Goal: Information Seeking & Learning: Find specific fact

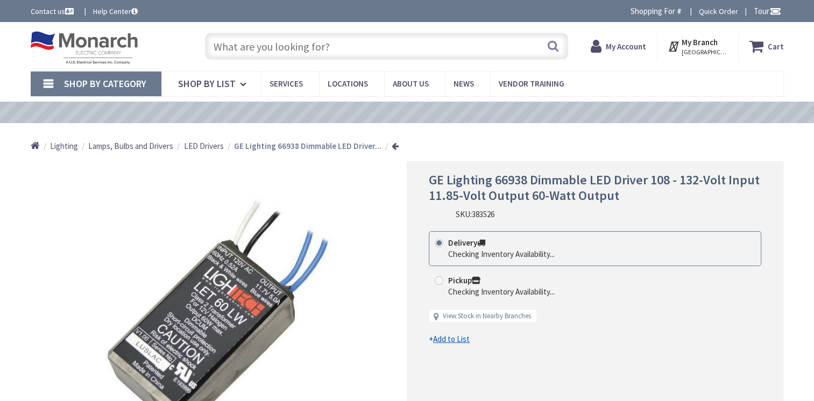
click at [227, 46] on input "text" at bounding box center [386, 46] width 363 height 27
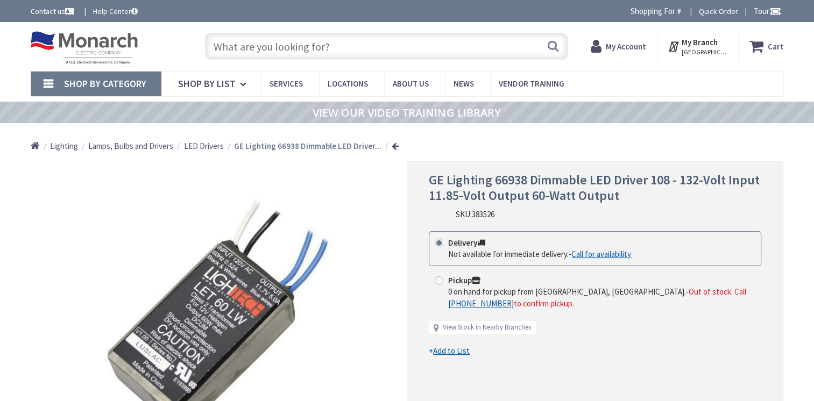
type input "[GEOGRAPHIC_DATA], [GEOGRAPHIC_DATA]"
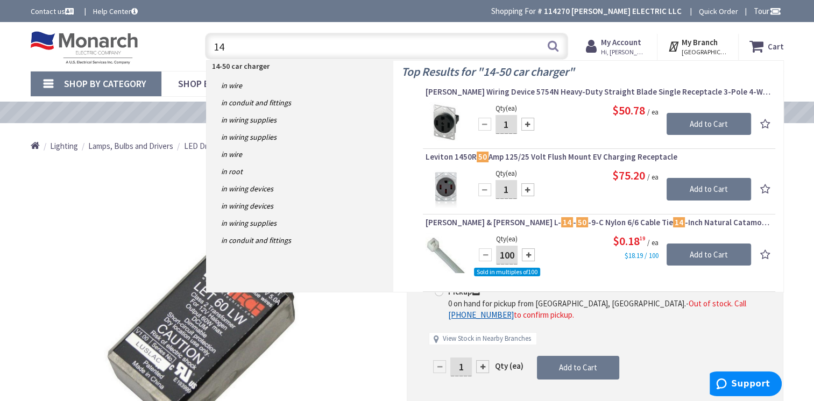
type input "1"
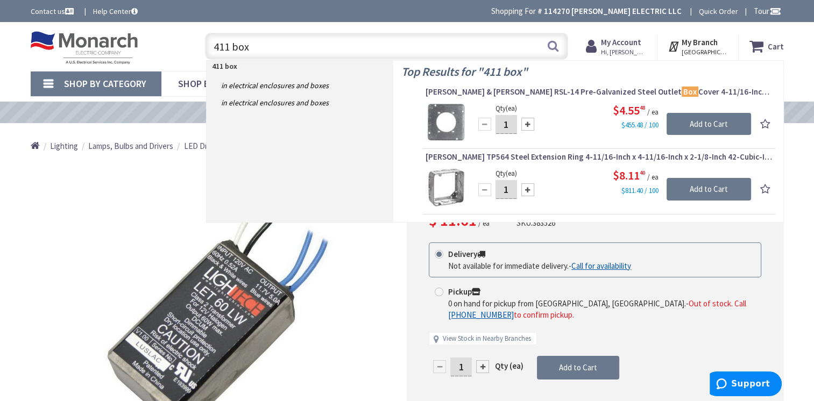
click at [220, 47] on input "411 box" at bounding box center [386, 46] width 363 height 27
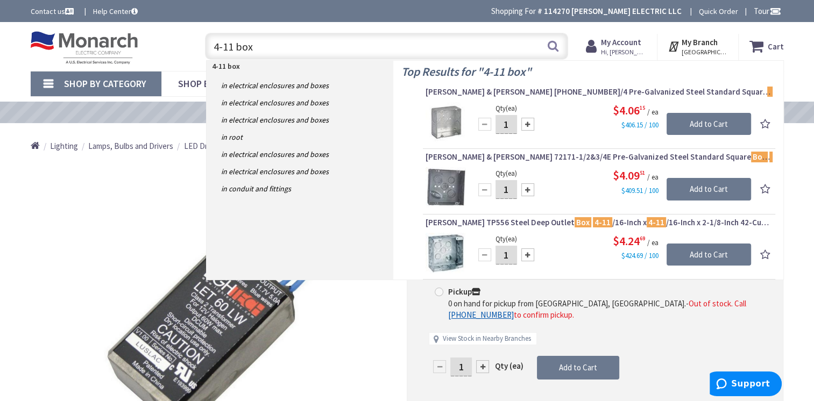
type input "4-11 box"
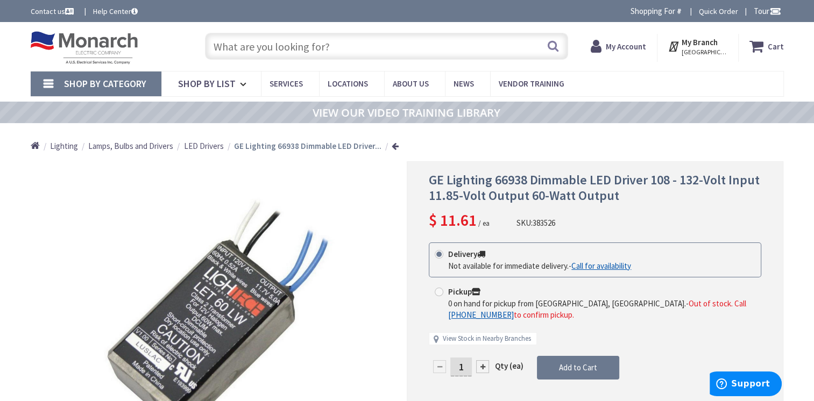
click at [255, 48] on input "text" at bounding box center [386, 46] width 363 height 27
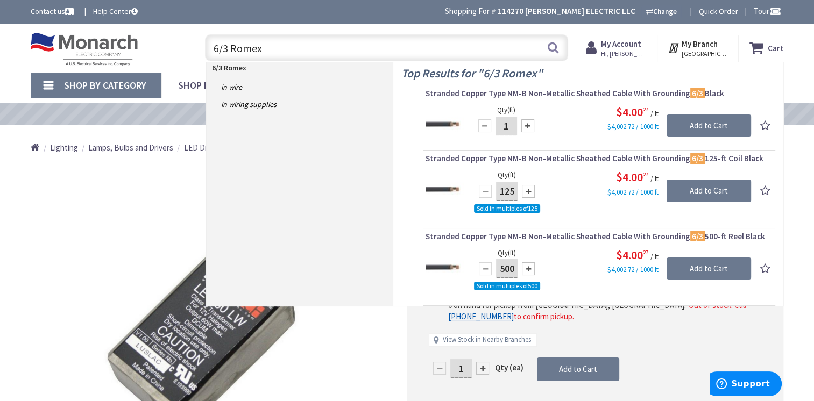
click at [217, 46] on input "6/3 Romex" at bounding box center [386, 47] width 363 height 27
type input "8/3 Romex"
